Goal: Transaction & Acquisition: Purchase product/service

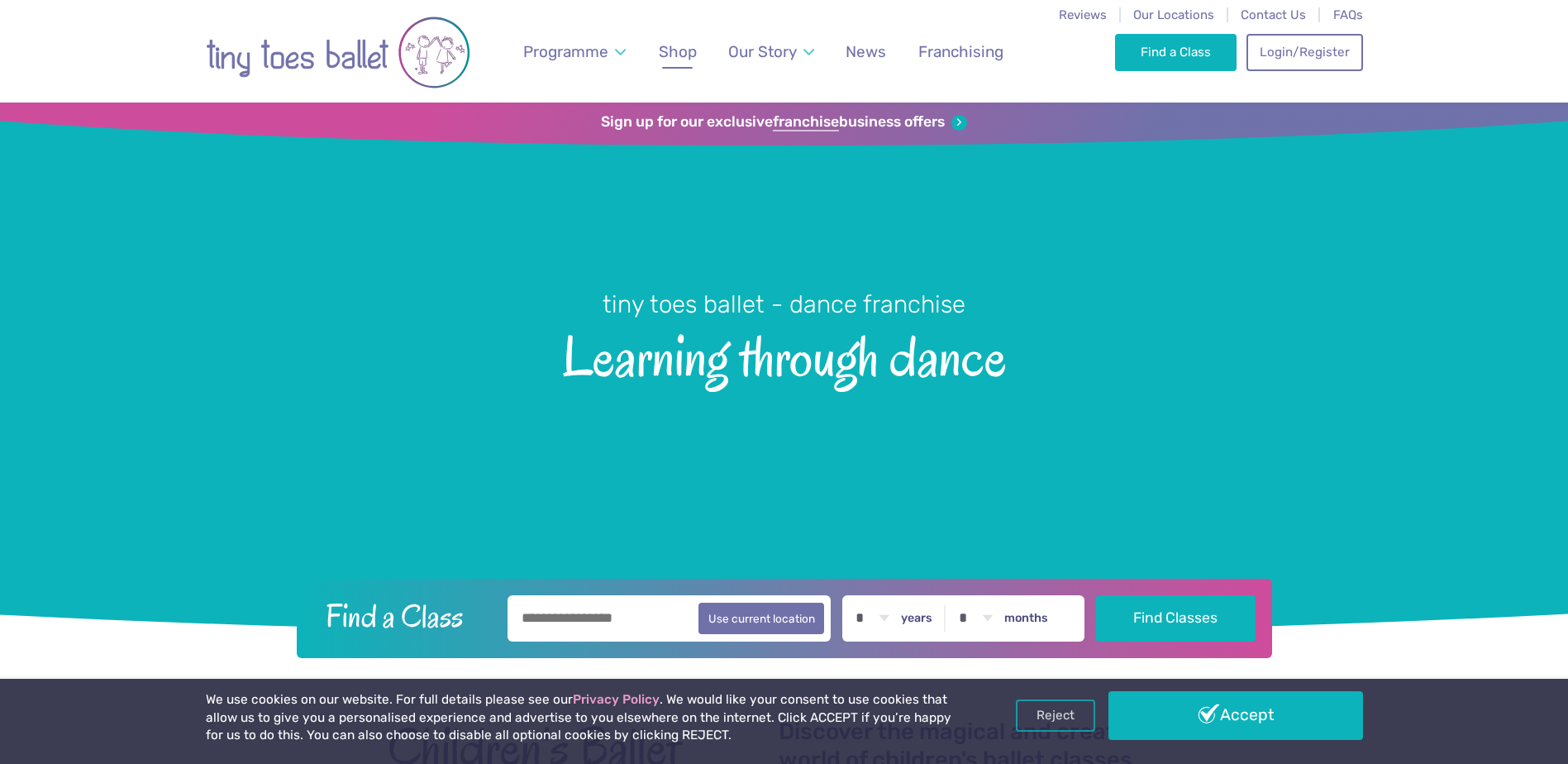
click at [660, 47] on span "Shop" at bounding box center [678, 51] width 38 height 19
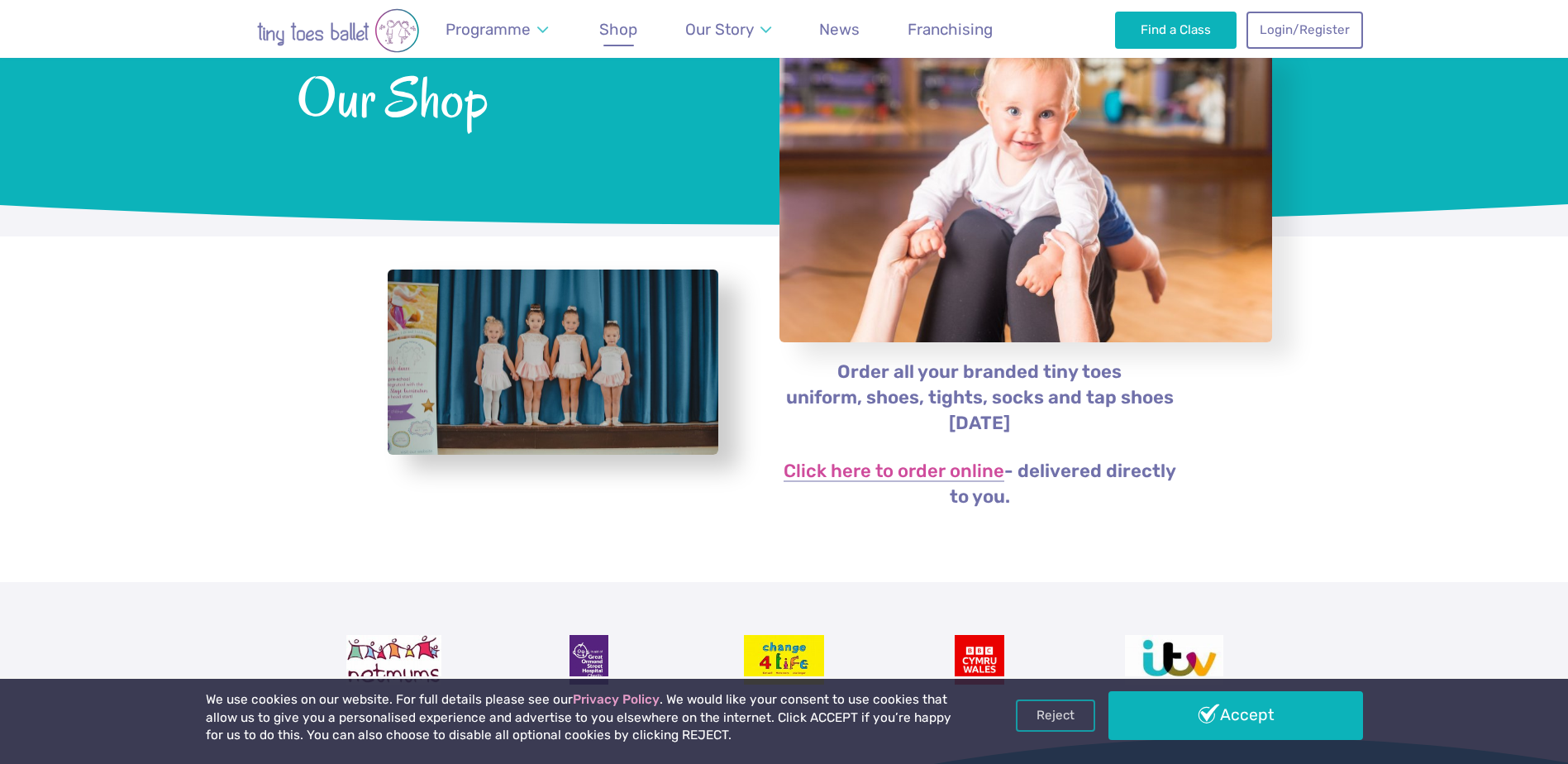
scroll to position [165, 0]
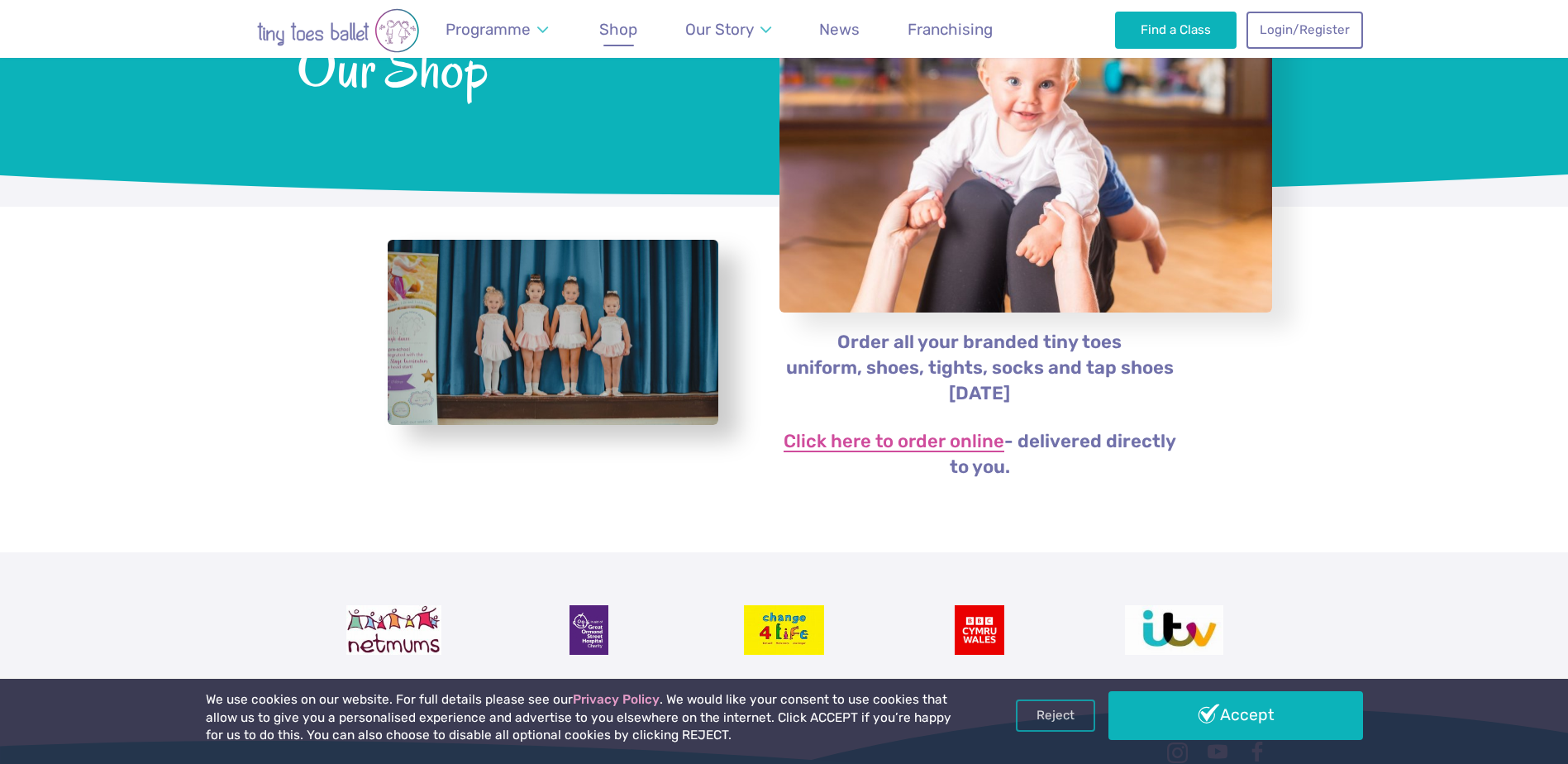
click at [894, 437] on link "Click here to order online" at bounding box center [894, 442] width 221 height 20
